Goal: Information Seeking & Learning: Learn about a topic

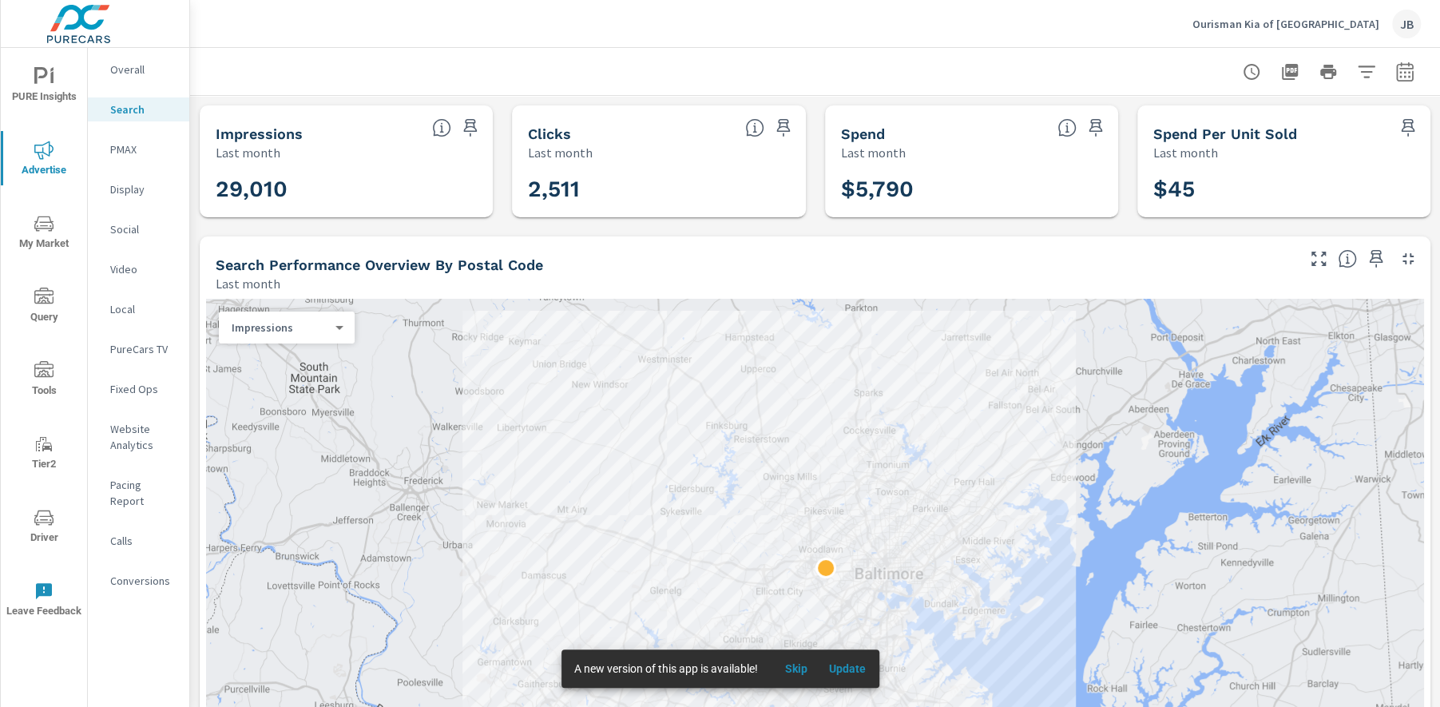
scroll to position [1091, 0]
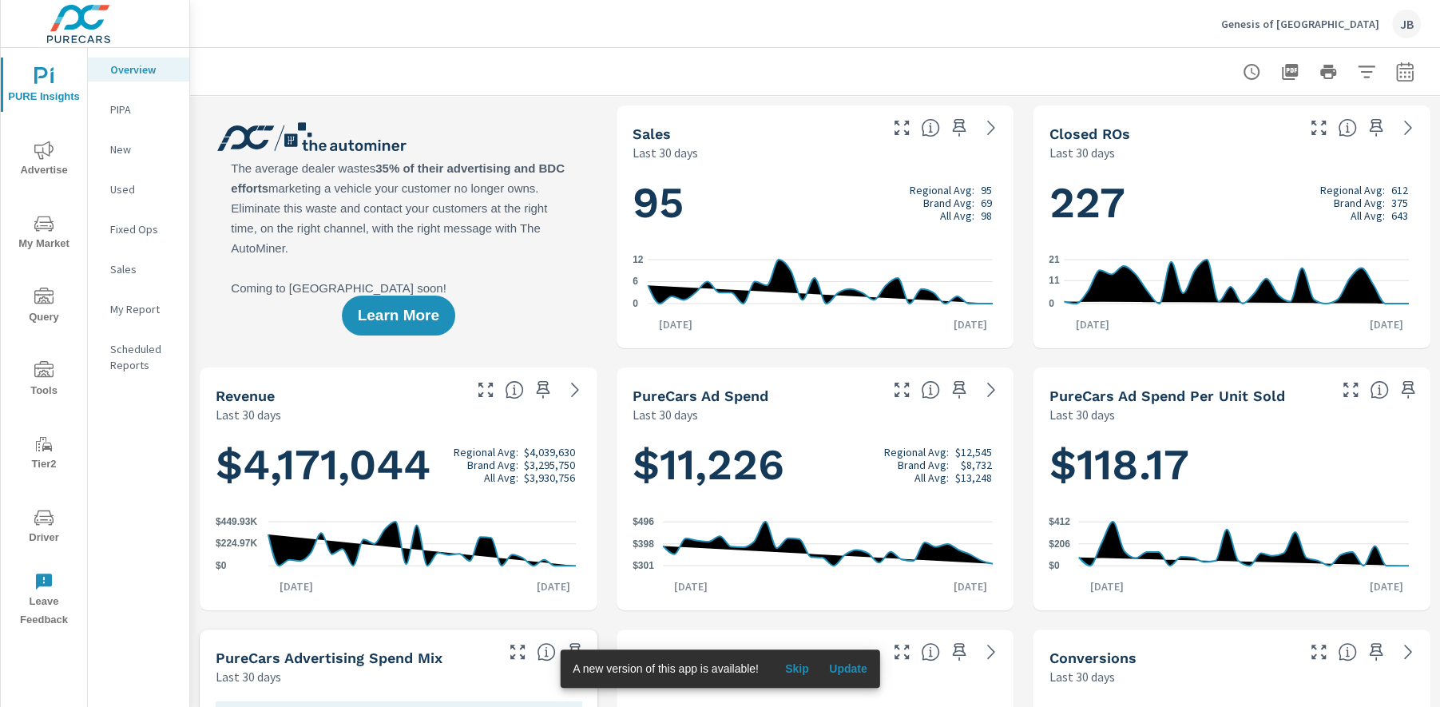
click at [632, 0] on div "Genesis of Las Vegas JB" at bounding box center [815, 23] width 1212 height 47
click at [65, 167] on span "Advertise" at bounding box center [44, 160] width 77 height 39
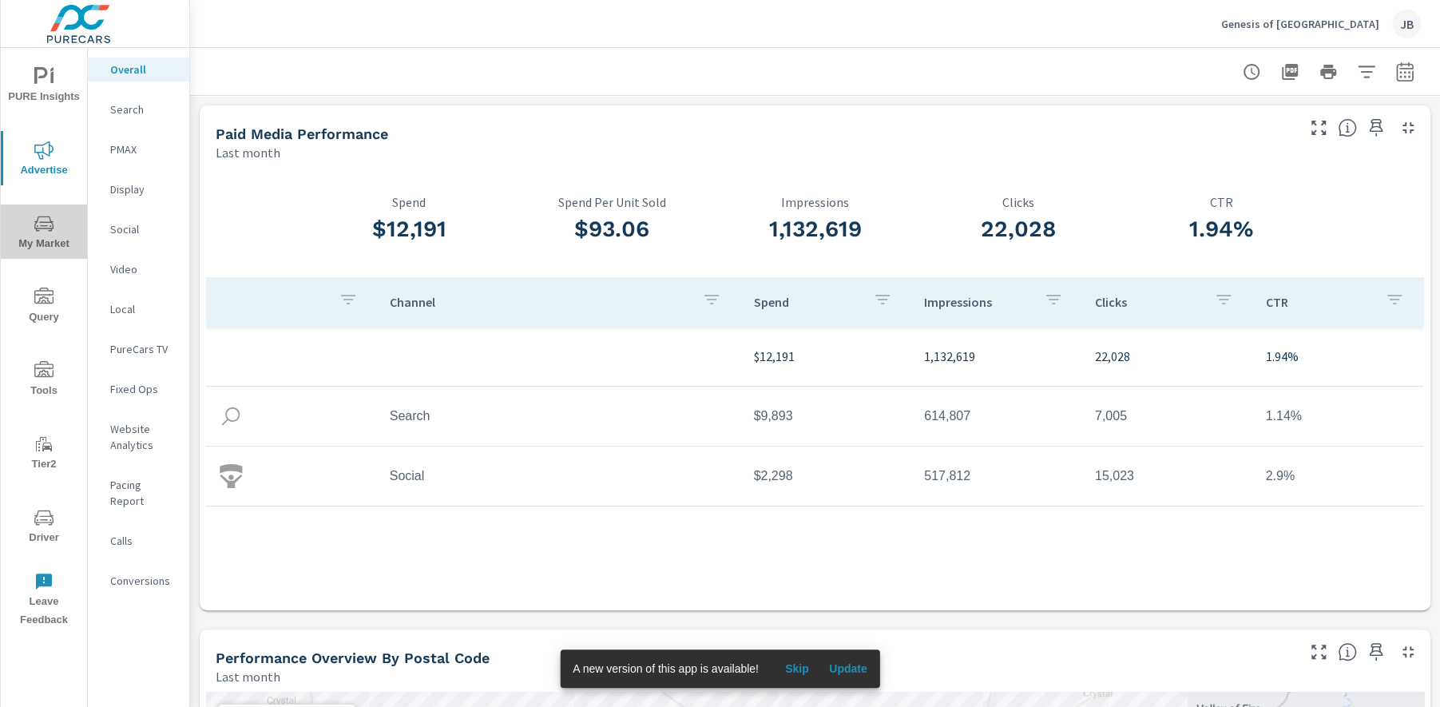
click at [44, 232] on icon "nav menu" at bounding box center [43, 223] width 19 height 19
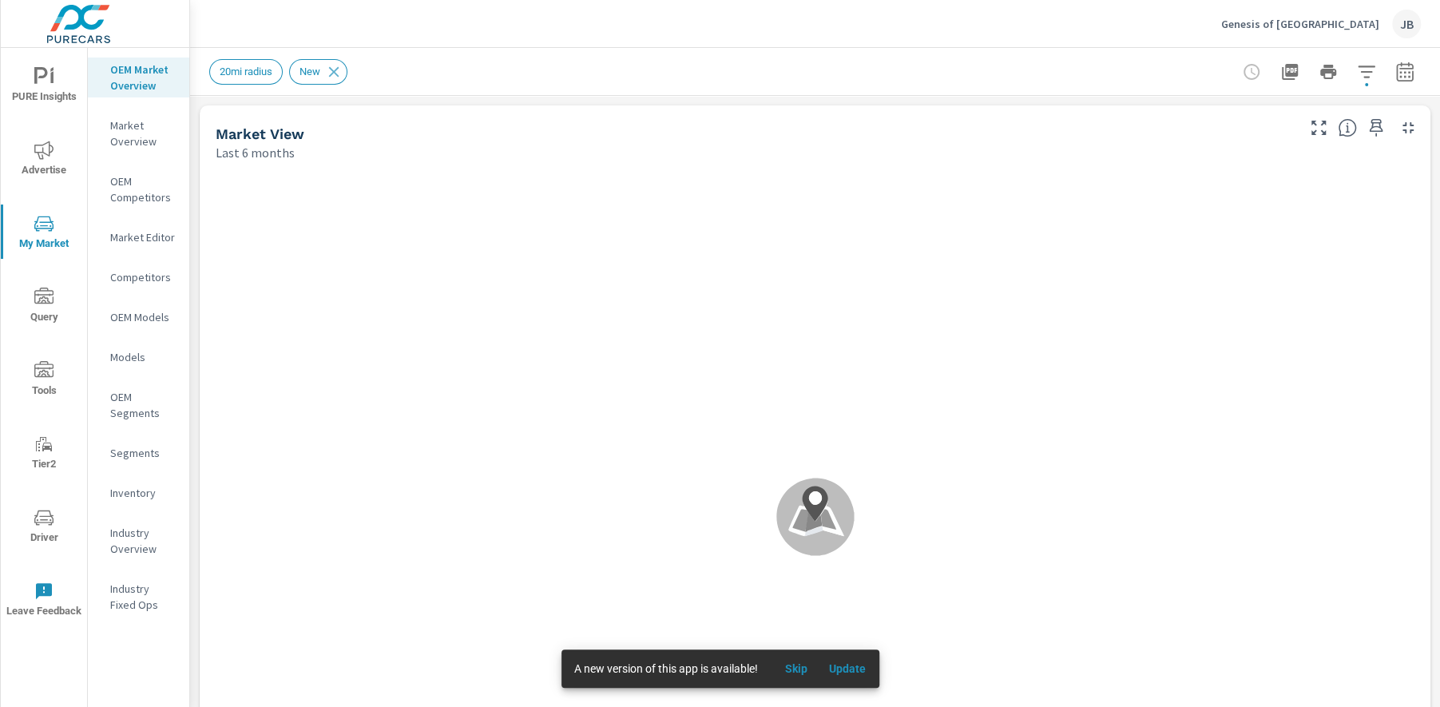
scroll to position [1, 0]
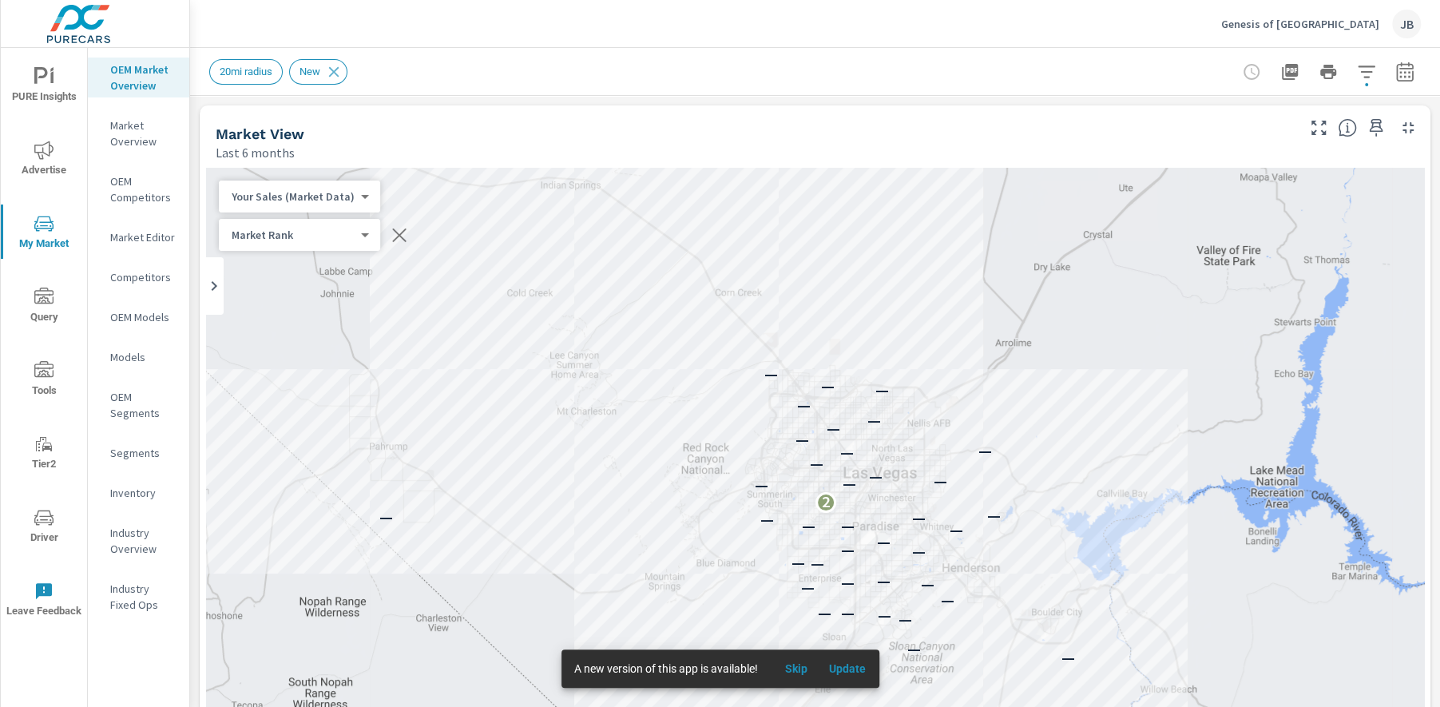
click at [145, 238] on p "Market Editor" at bounding box center [143, 237] width 66 height 16
